Goal: Task Accomplishment & Management: Complete application form

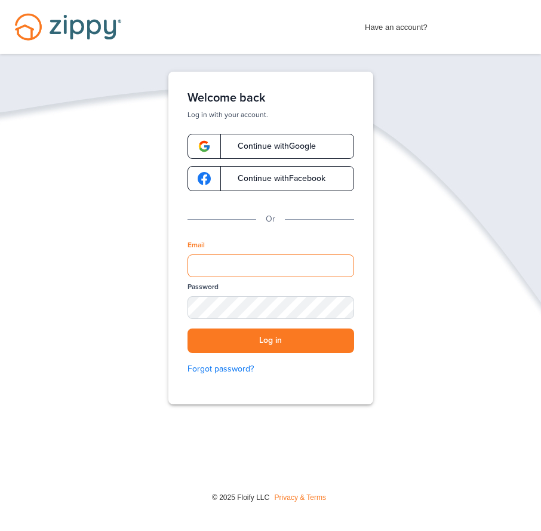
click at [255, 262] on input "Email" at bounding box center [271, 265] width 167 height 23
type input "**********"
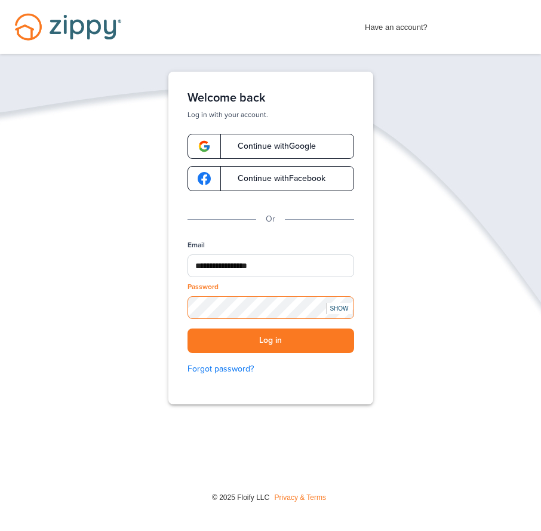
click at [188, 329] on button "Log in" at bounding box center [271, 341] width 167 height 24
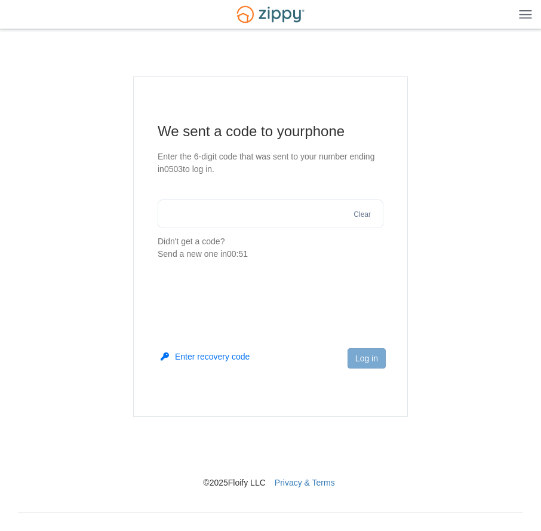
click at [162, 236] on p "Didn't get a code? Send a new one in 00:51" at bounding box center [271, 247] width 226 height 25
click at [162, 219] on input "text" at bounding box center [271, 214] width 226 height 29
type input "******"
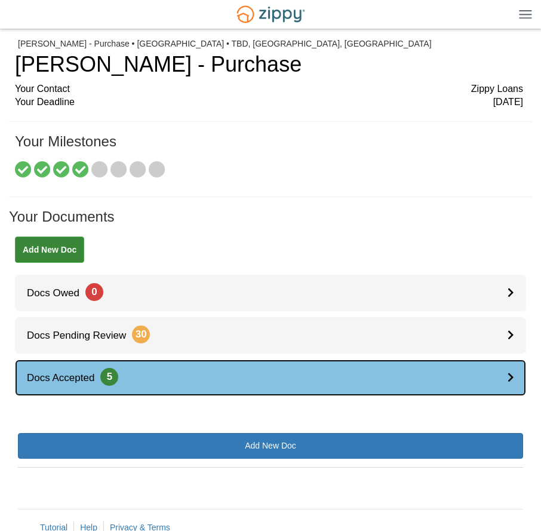
click at [108, 376] on span "5" at bounding box center [109, 377] width 18 height 18
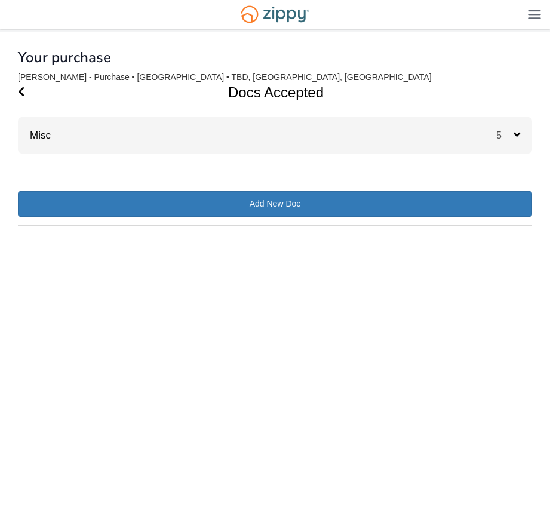
click at [517, 134] on icon at bounding box center [517, 134] width 7 height 11
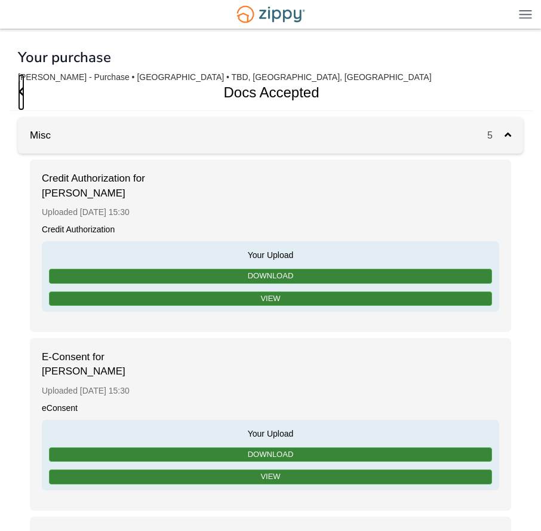
click at [22, 88] on icon "Go Back" at bounding box center [21, 91] width 7 height 11
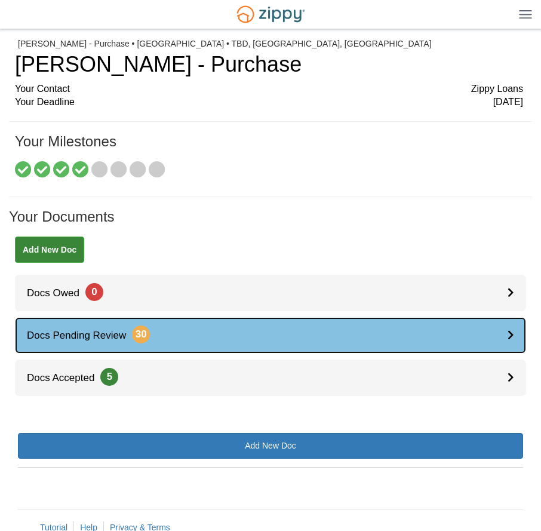
click at [139, 334] on span "30" at bounding box center [141, 335] width 18 height 18
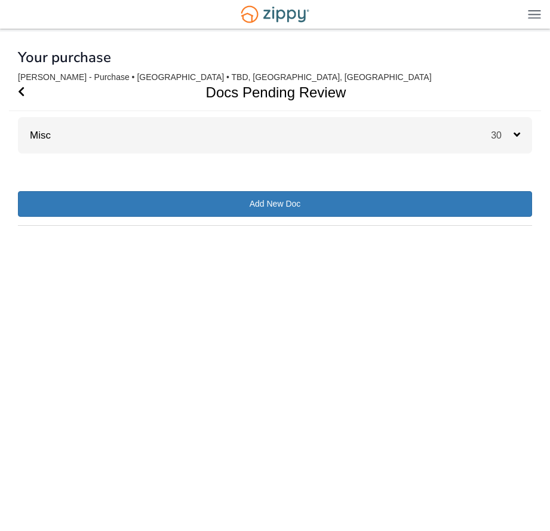
click at [520, 133] on icon at bounding box center [517, 134] width 7 height 11
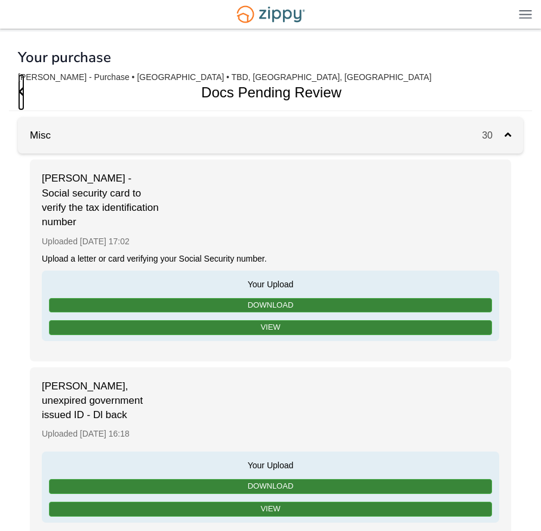
click at [23, 91] on icon "Go Back" at bounding box center [21, 91] width 7 height 11
